Goal: Transaction & Acquisition: Purchase product/service

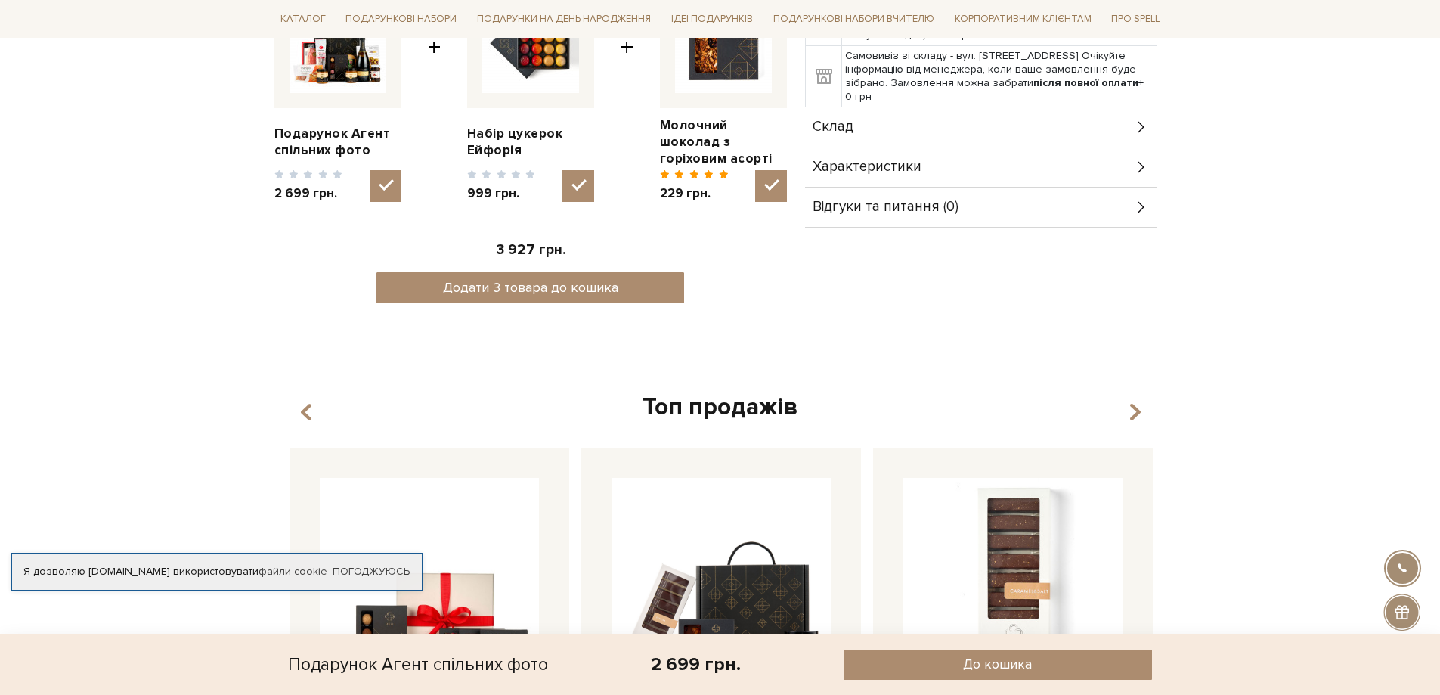
scroll to position [983, 0]
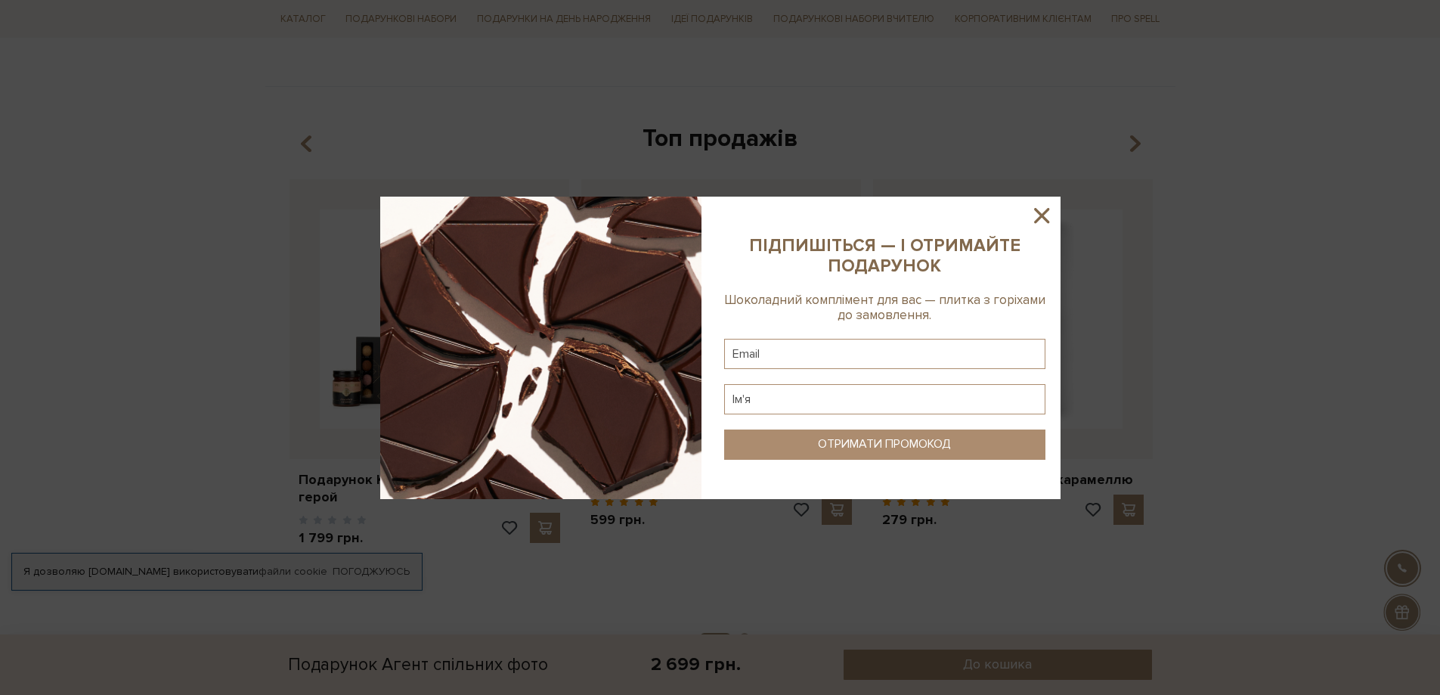
click at [1040, 212] on icon at bounding box center [1042, 216] width 26 height 26
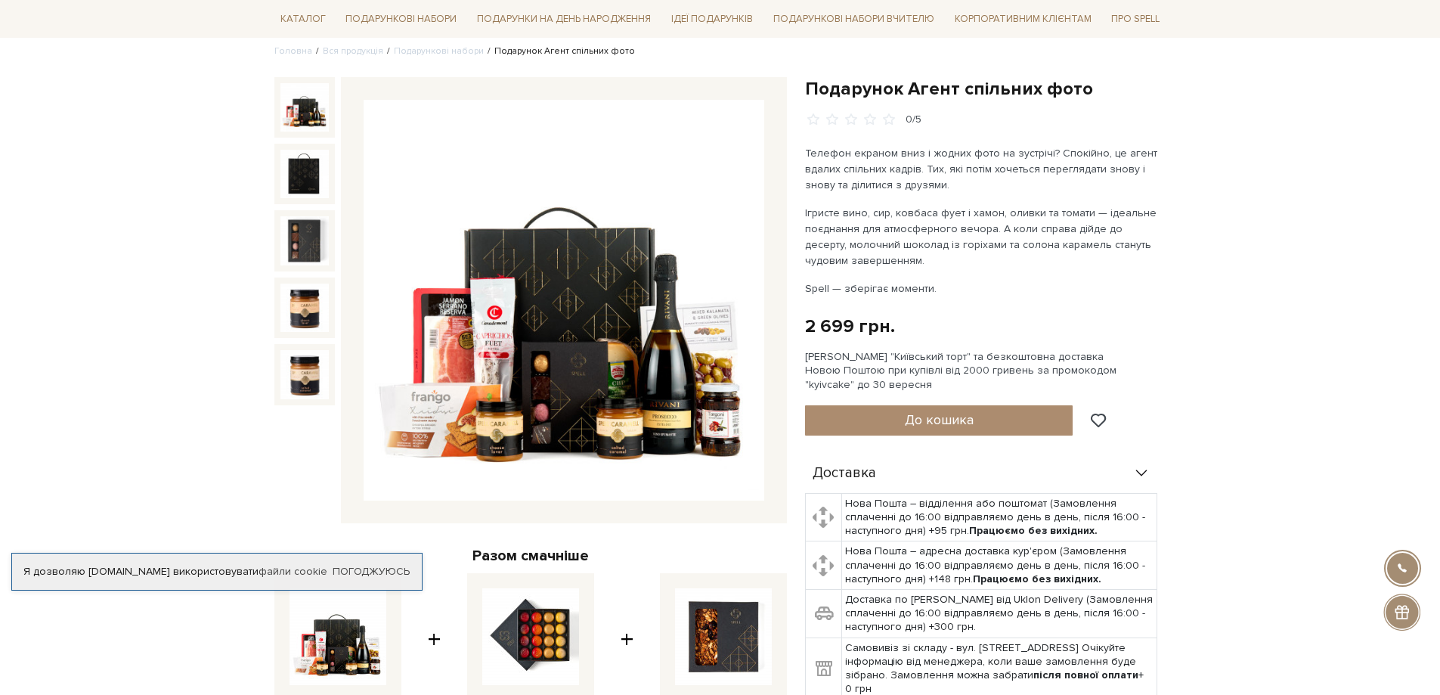
scroll to position [0, 0]
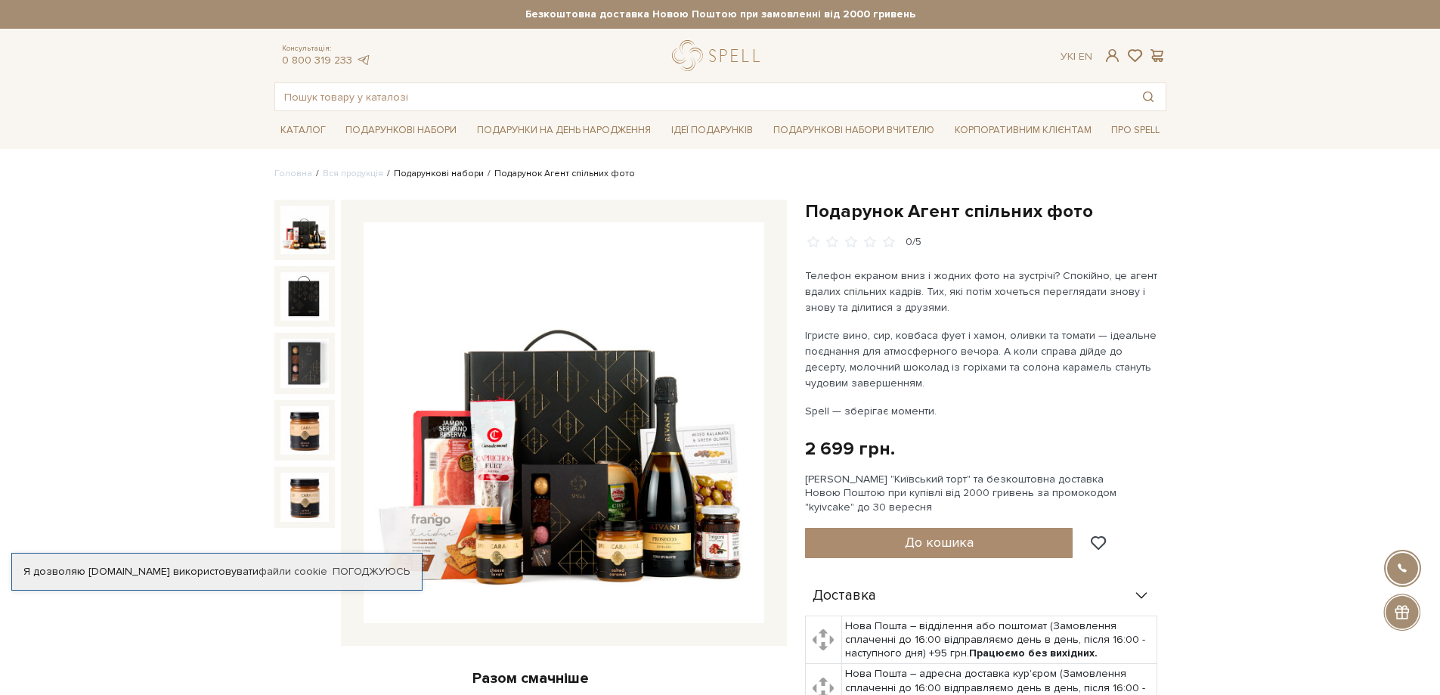
click at [443, 172] on link "Подарункові набори" at bounding box center [439, 173] width 90 height 11
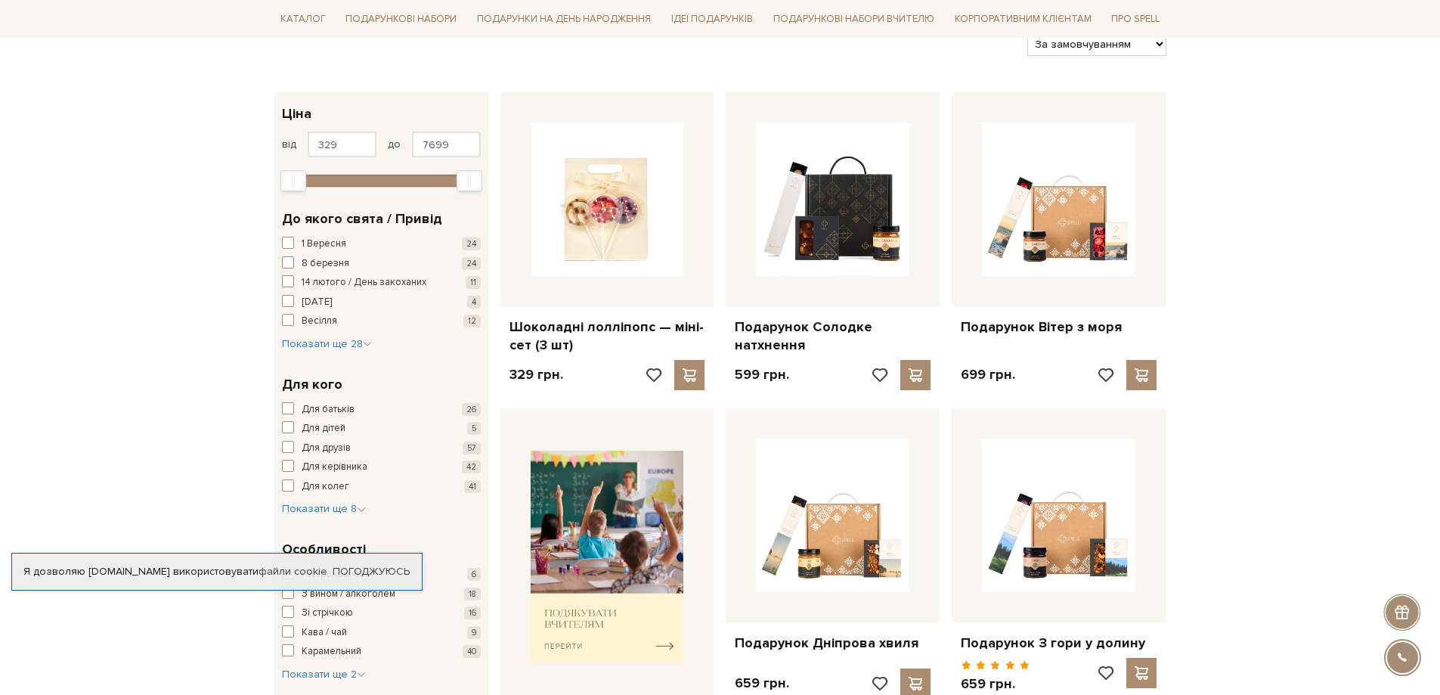
scroll to position [302, 0]
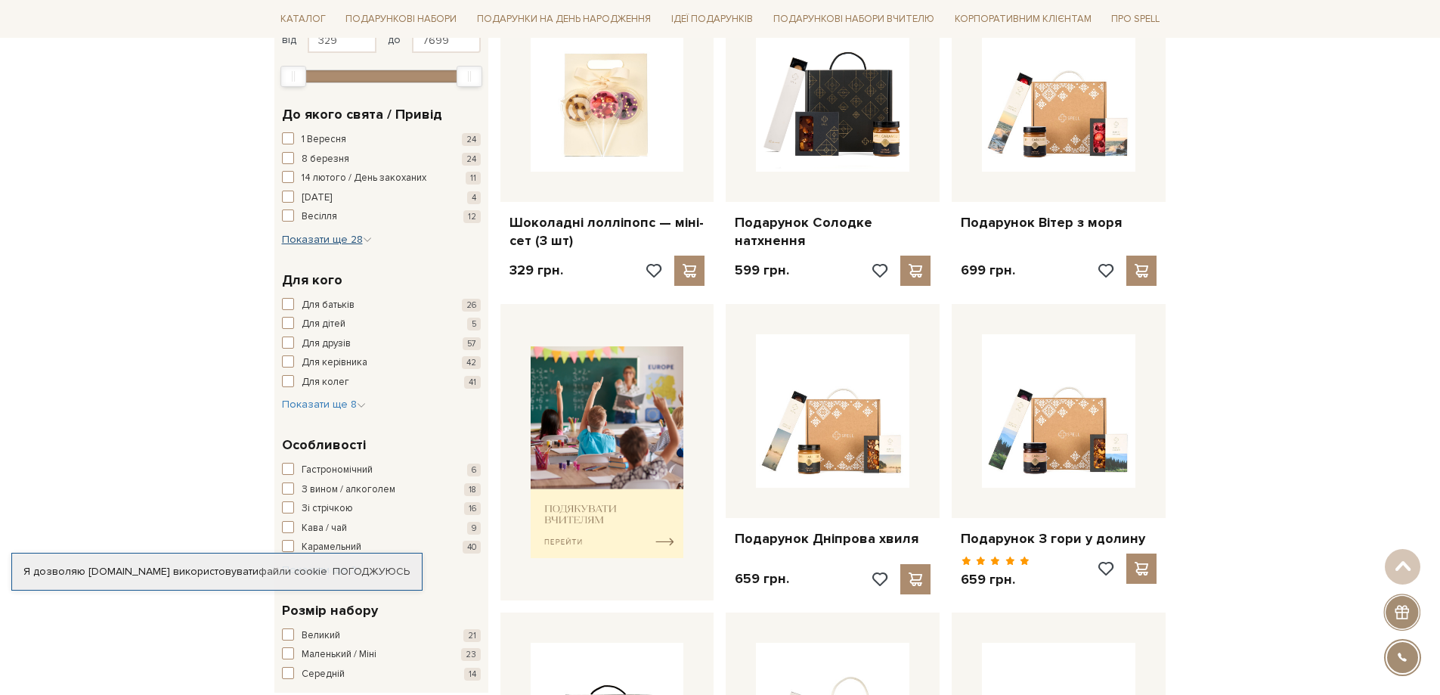
click at [332, 240] on span "Показати ще 28" at bounding box center [327, 239] width 90 height 13
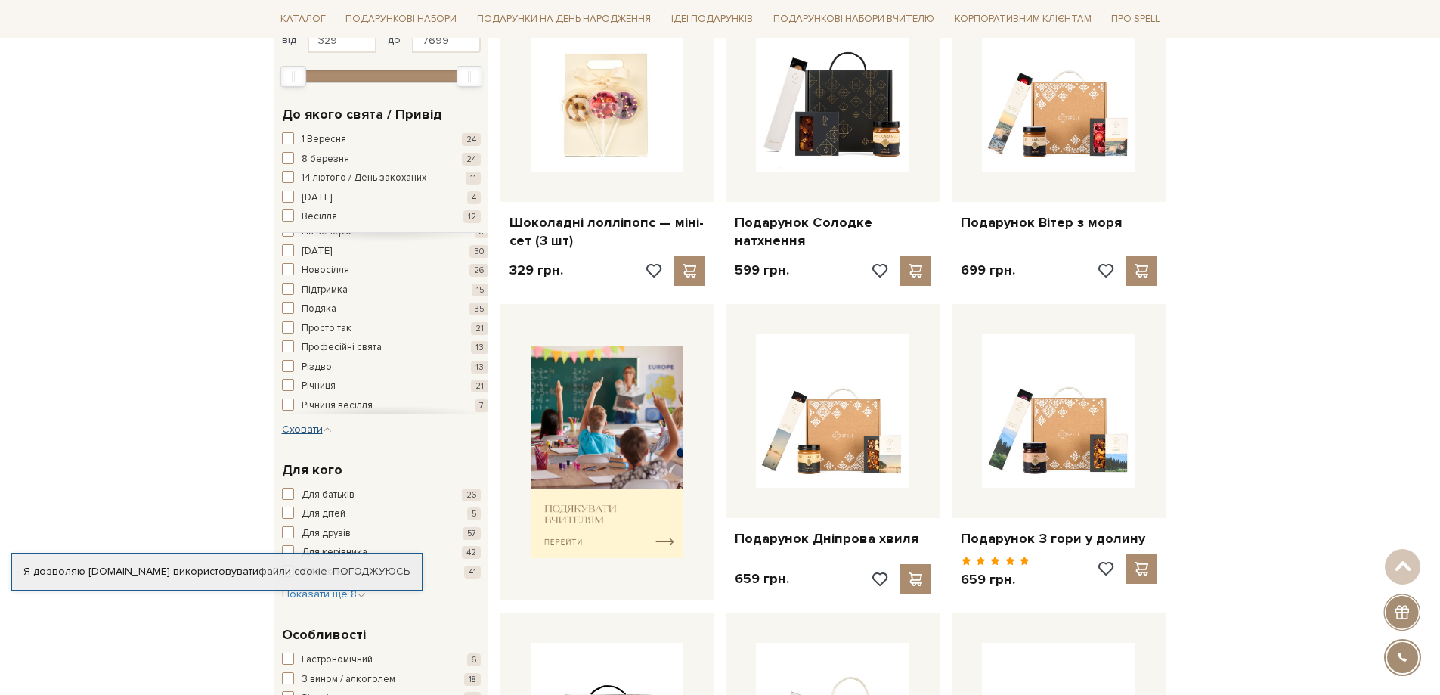
scroll to position [224, 0]
click at [314, 327] on span "Новий рік" at bounding box center [317, 327] width 30 height 15
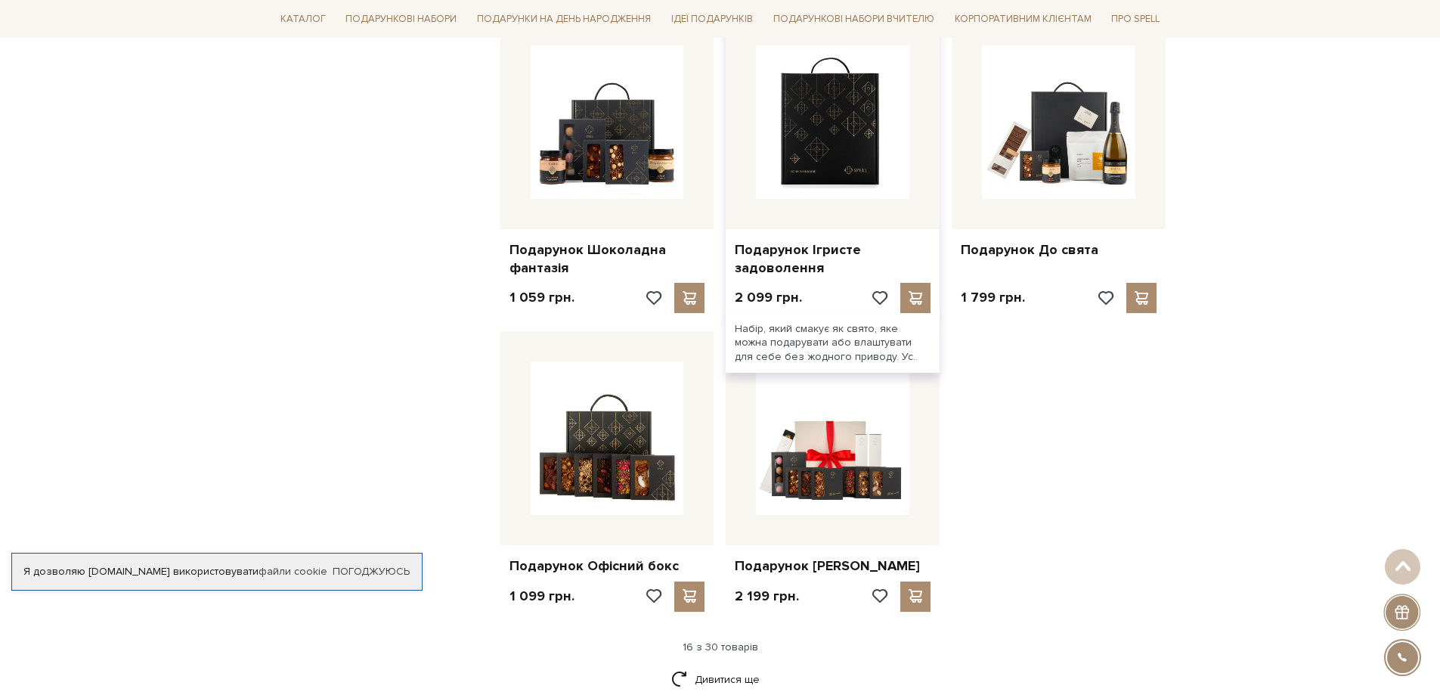
scroll to position [1512, 0]
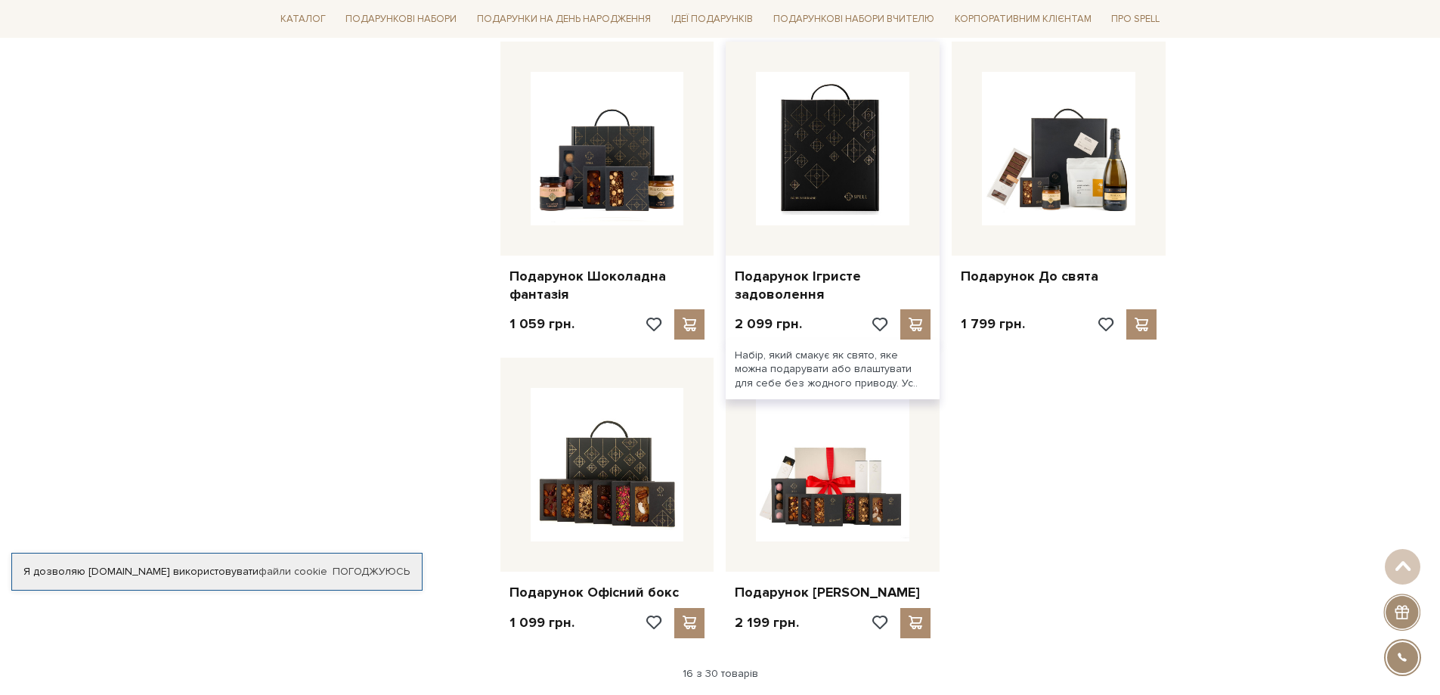
click at [822, 193] on img at bounding box center [832, 148] width 153 height 153
